Goal: Find specific page/section: Find specific page/section

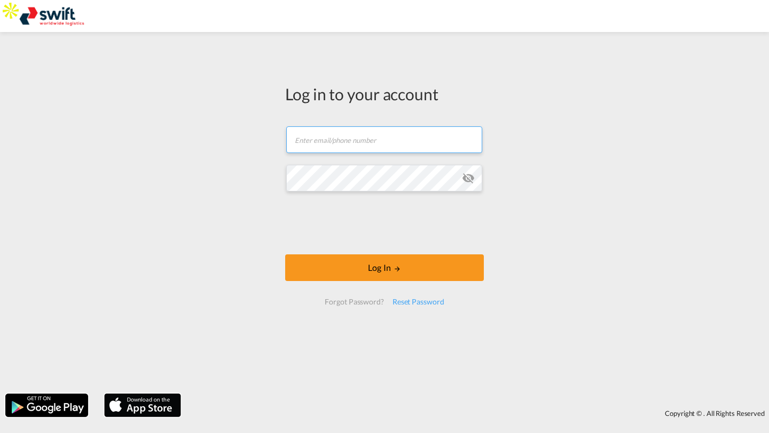
type input "[PERSON_NAME][EMAIL_ADDRESS][DOMAIN_NAME]"
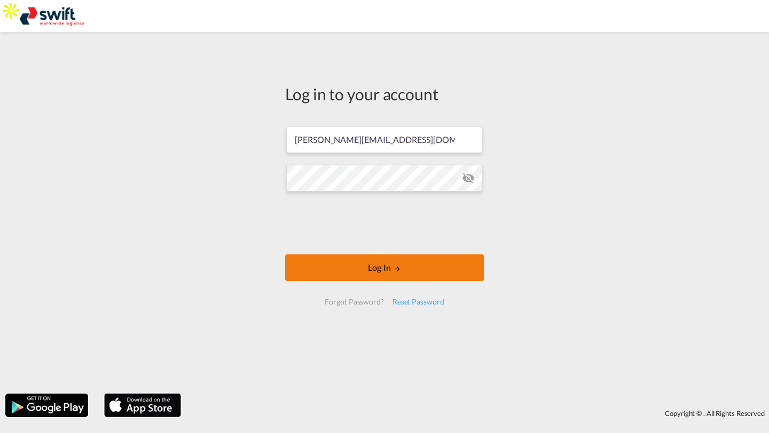
click at [327, 264] on button "Log In" at bounding box center [384, 268] width 199 height 27
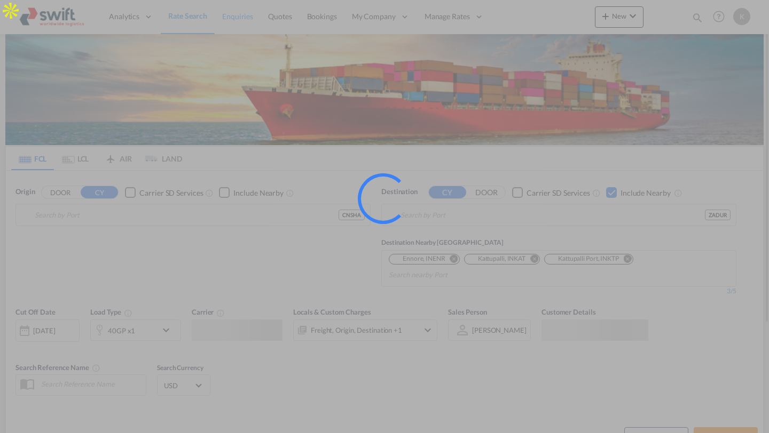
type input "[GEOGRAPHIC_DATA], [GEOGRAPHIC_DATA]"
type input "[GEOGRAPHIC_DATA], ZADUR"
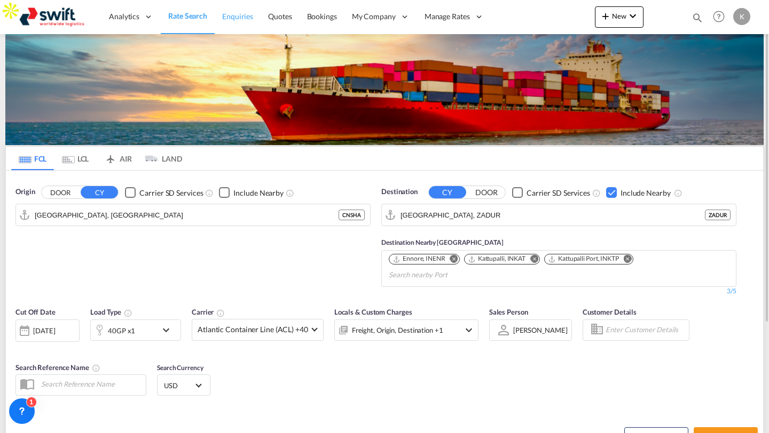
click at [233, 15] on span "Enquiries" at bounding box center [237, 16] width 31 height 9
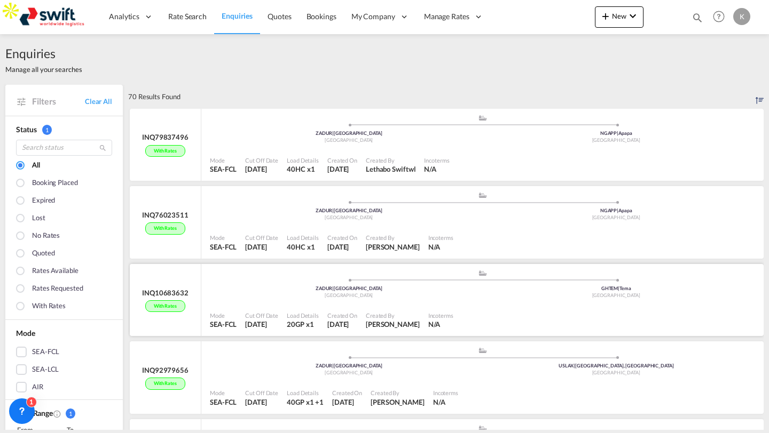
click at [296, 310] on div "Load Details 20GP x1" at bounding box center [302, 320] width 41 height 23
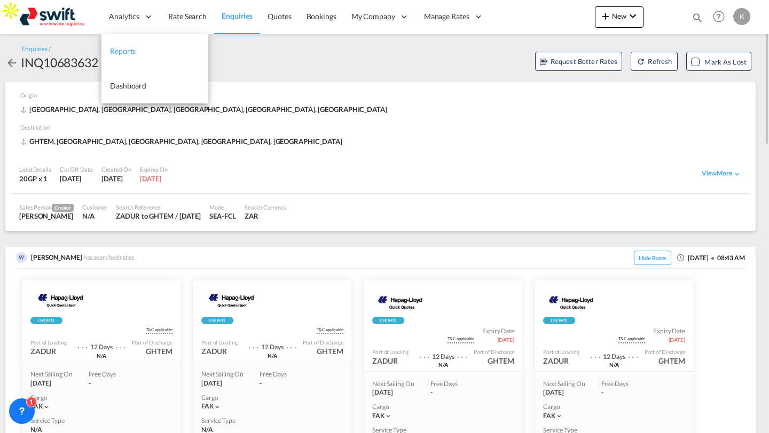
click at [134, 49] on span "Reports" at bounding box center [123, 50] width 26 height 9
